Goal: Task Accomplishment & Management: Complete application form

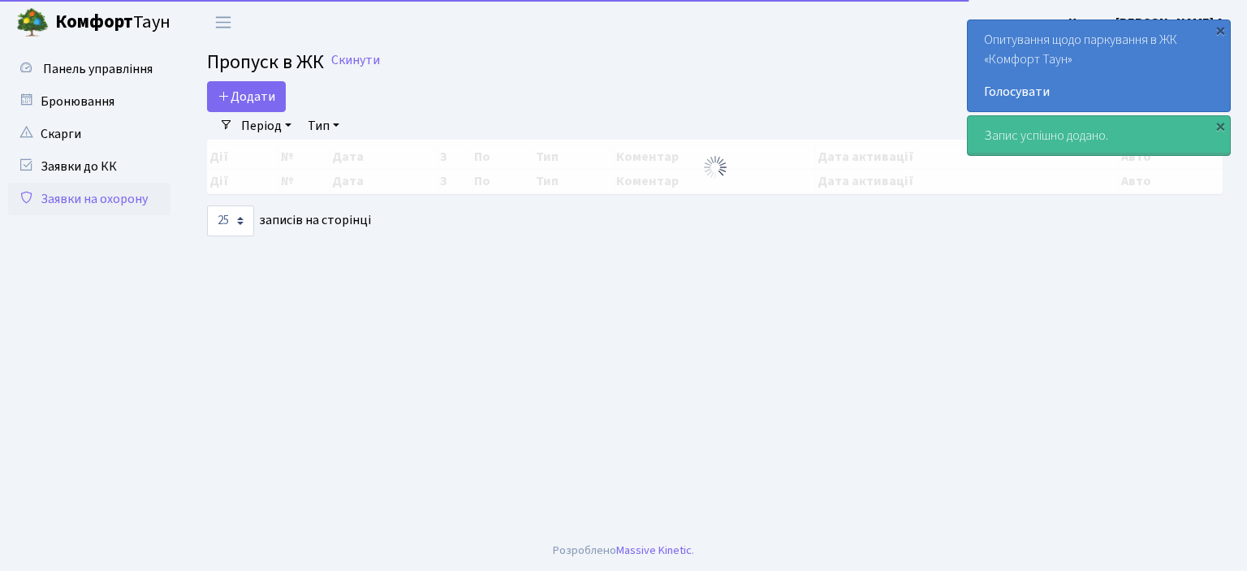
select select "25"
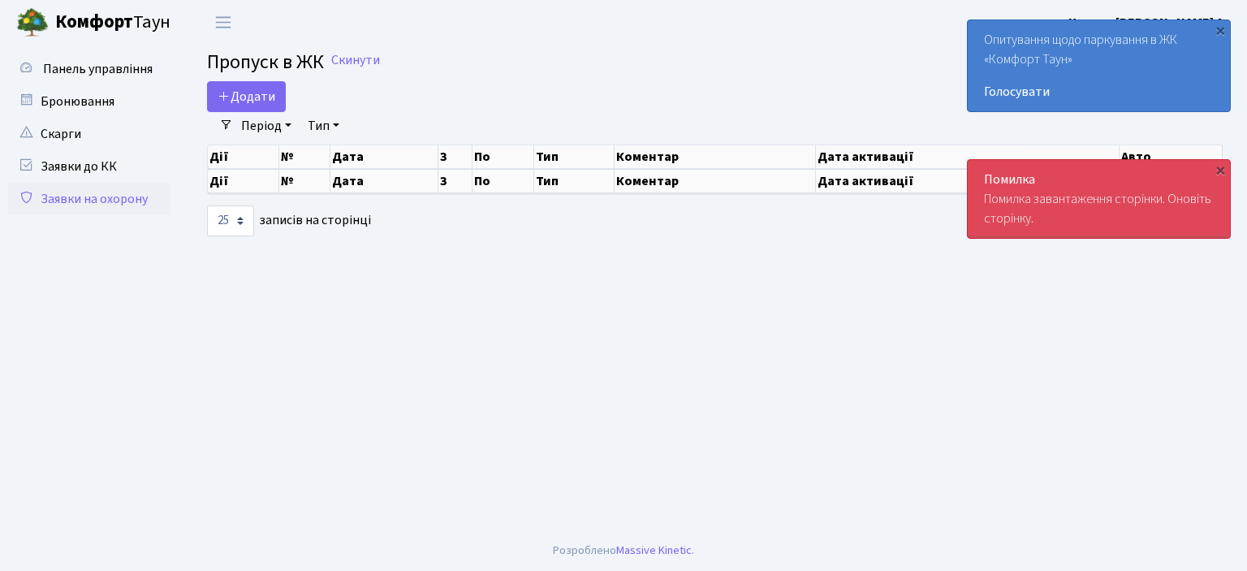
click at [1056, 201] on body "Комфорт Таун Цитрус Ф. А. Мій обліковий запис Вийти Панель управління Бронювання" at bounding box center [623, 285] width 1247 height 571
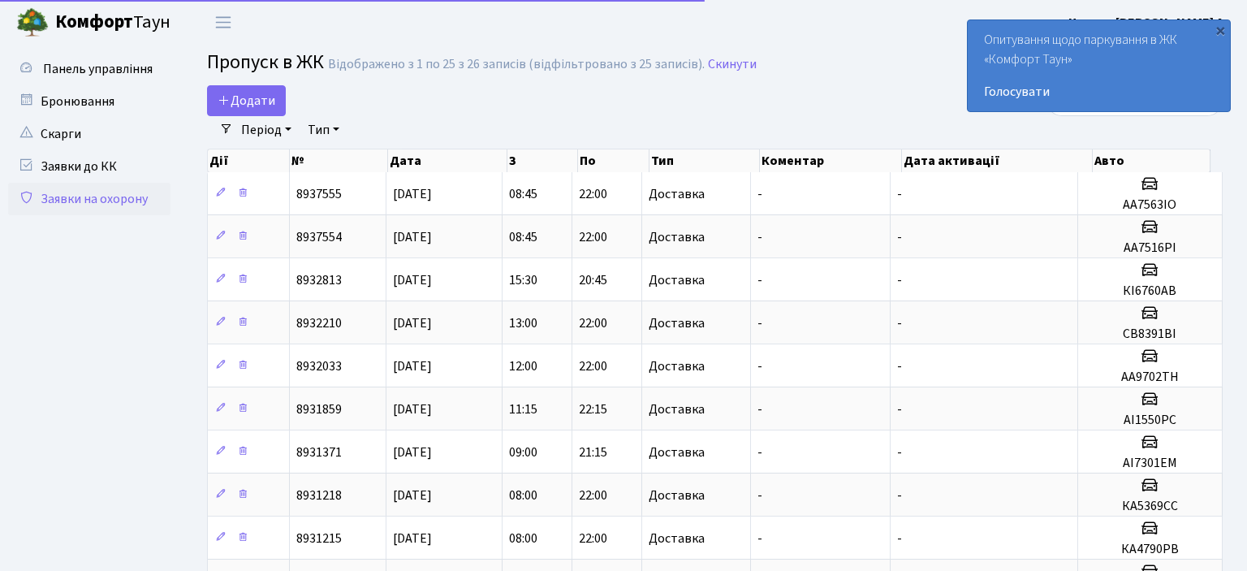
select select "25"
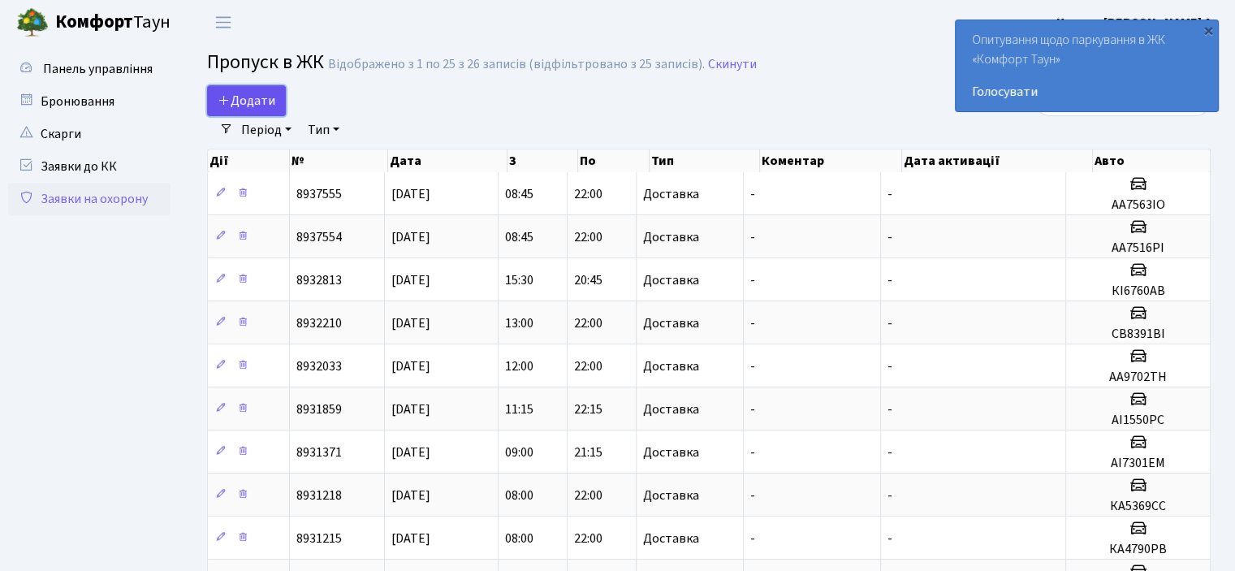
click at [252, 109] on span "Додати" at bounding box center [247, 101] width 58 height 18
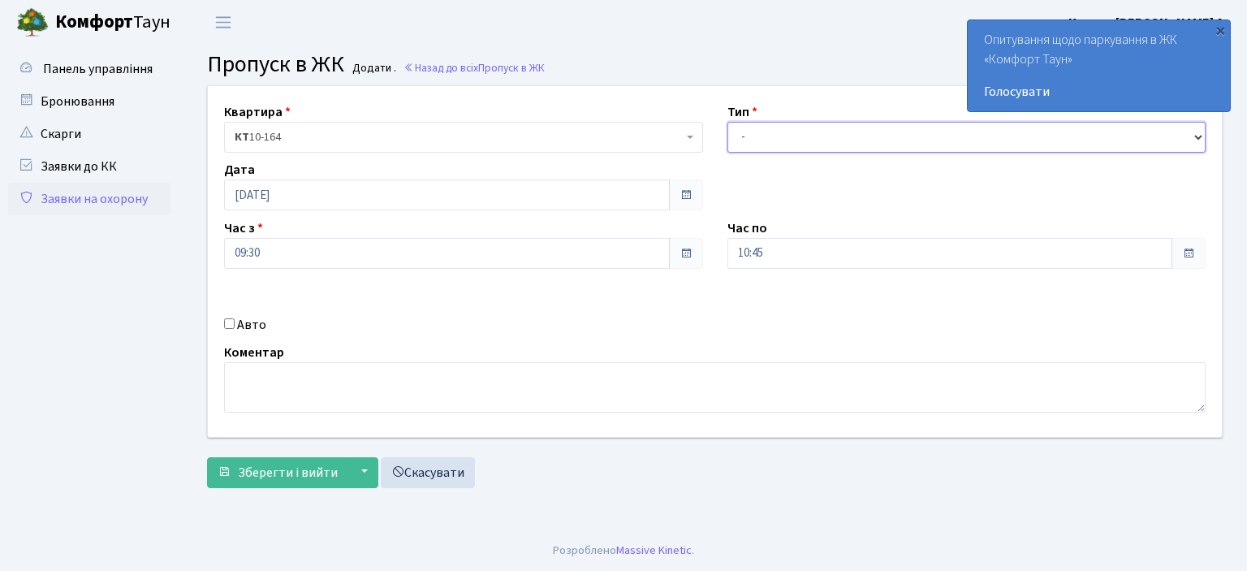
click at [835, 136] on select "- Доставка Таксі Гості Сервіс" at bounding box center [967, 137] width 479 height 31
select select "1"
click at [728, 122] on select "- Доставка Таксі Гості Сервіс" at bounding box center [967, 137] width 479 height 31
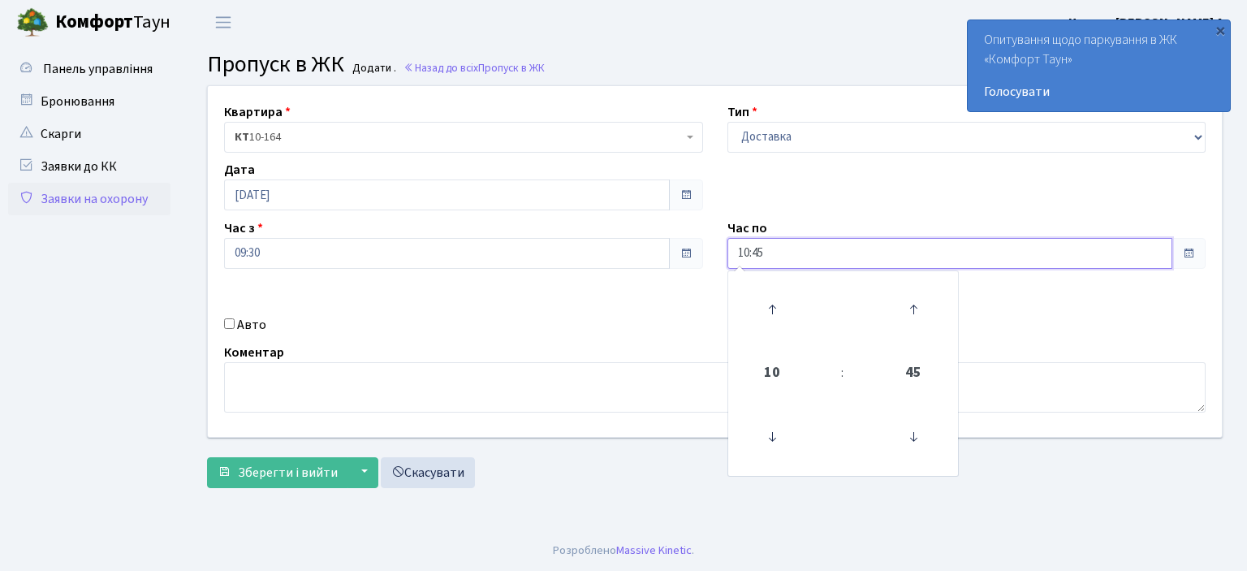
drag, startPoint x: 796, startPoint y: 259, endPoint x: 628, endPoint y: 239, distance: 169.3
click at [662, 273] on div "Квартира <b>КТ</b>&nbsp;&nbsp;&nbsp;&nbsp;10-164 КТ 10-164 Тип - Доставка Таксі…" at bounding box center [715, 261] width 1039 height 351
type input "22:00"
click at [230, 317] on div "Авто" at bounding box center [463, 324] width 503 height 19
click at [232, 325] on input "Авто" at bounding box center [229, 323] width 11 height 11
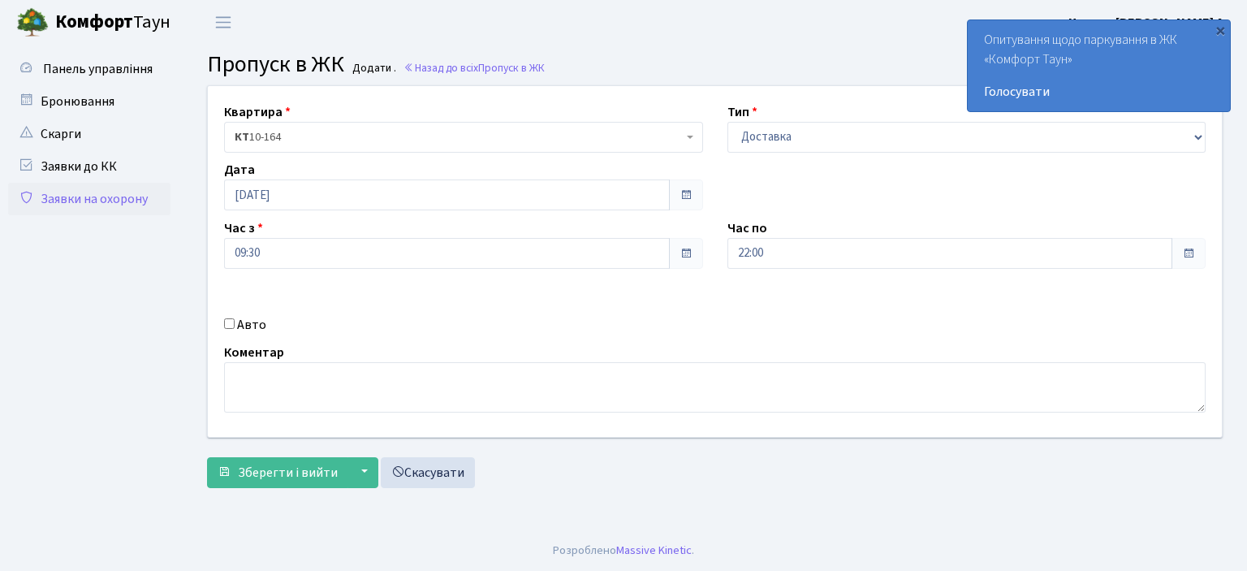
checkbox input "true"
type input "аа970"
drag, startPoint x: 814, startPoint y: 310, endPoint x: 660, endPoint y: 318, distance: 154.5
click at [660, 318] on div "Квартира <b>КТ</b>&nbsp;&nbsp;&nbsp;&nbsp;10-164 КТ 10-164 Тип - Доставка Таксі…" at bounding box center [715, 261] width 1039 height 351
drag, startPoint x: 660, startPoint y: 318, endPoint x: 640, endPoint y: 327, distance: 22.2
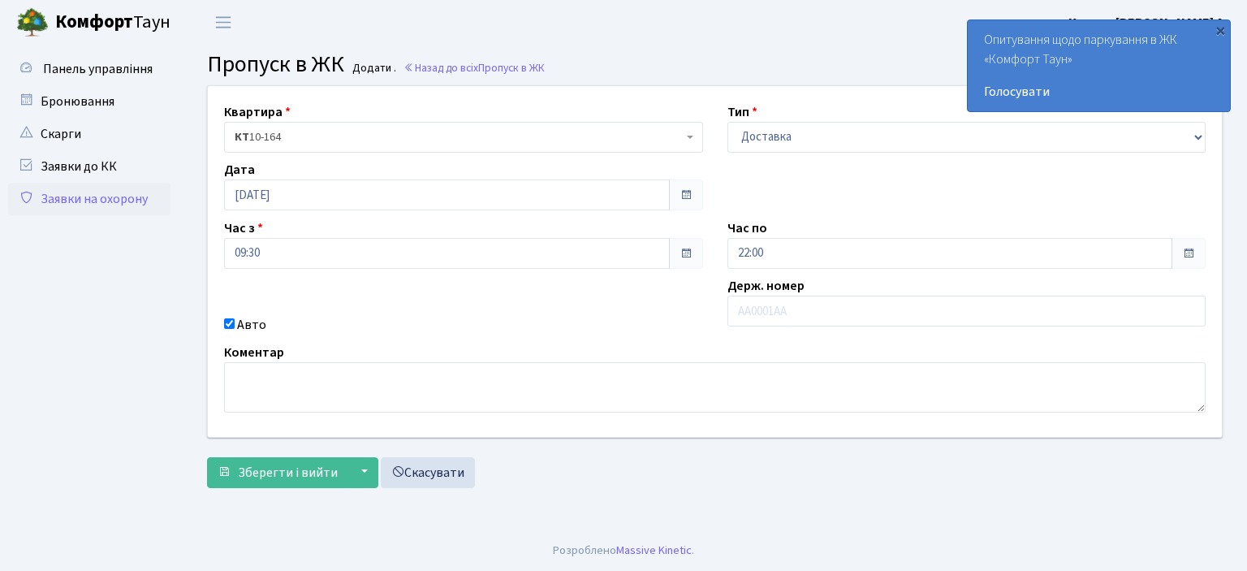
click at [646, 324] on div "Авто" at bounding box center [463, 324] width 503 height 19
click at [227, 321] on input "Авто" at bounding box center [229, 323] width 11 height 11
checkbox input "false"
click at [822, 142] on select "- Доставка Таксі Гості Сервіс" at bounding box center [967, 137] width 479 height 31
select select "3"
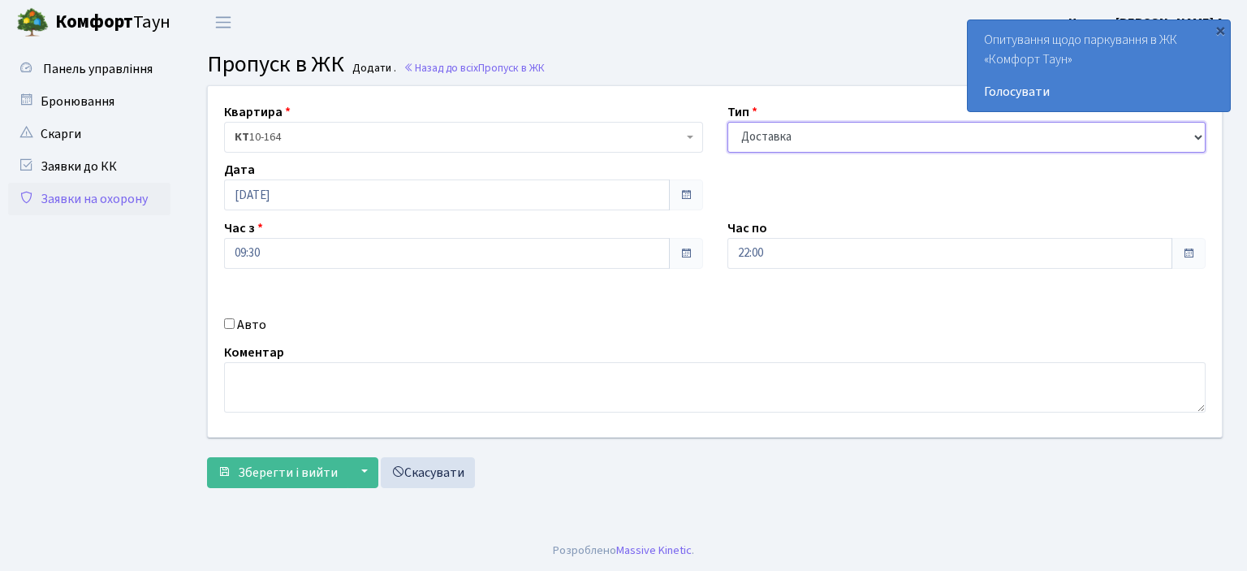
click at [728, 122] on select "- Доставка Таксі Гості Сервіс" at bounding box center [967, 137] width 479 height 31
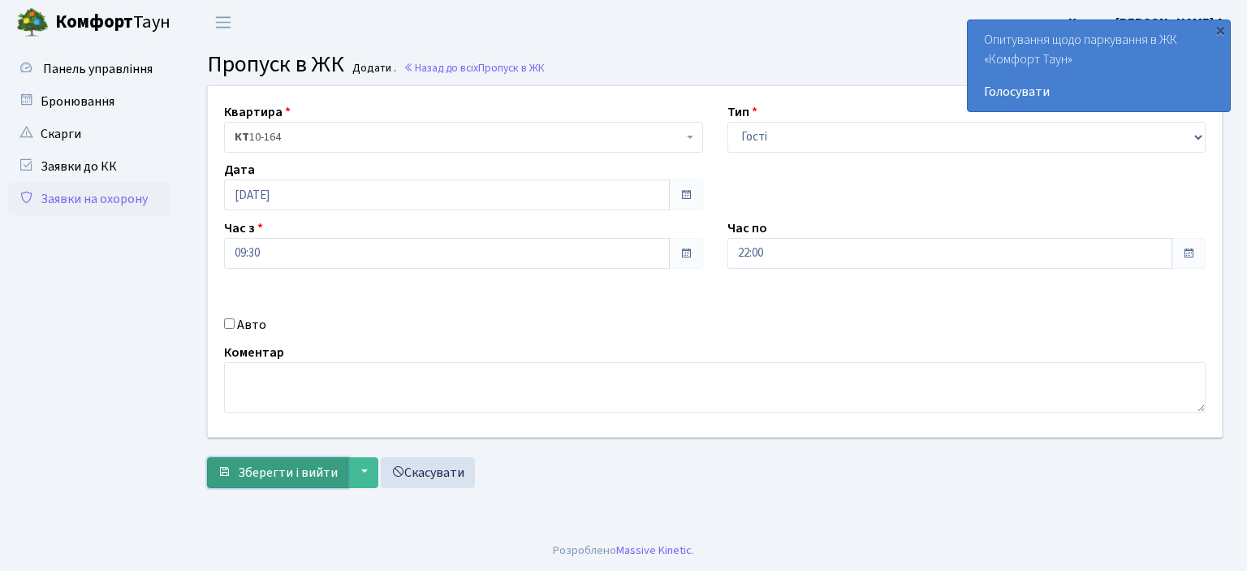
click at [300, 480] on span "Зберегти і вийти" at bounding box center [288, 473] width 100 height 18
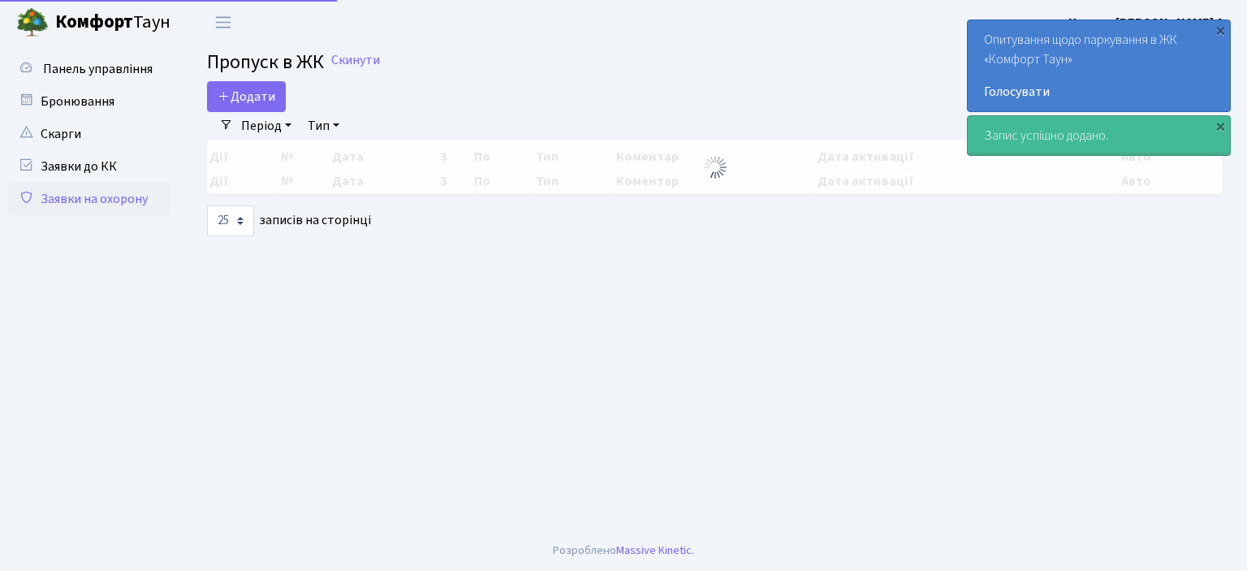
select select "25"
